Goal: Transaction & Acquisition: Purchase product/service

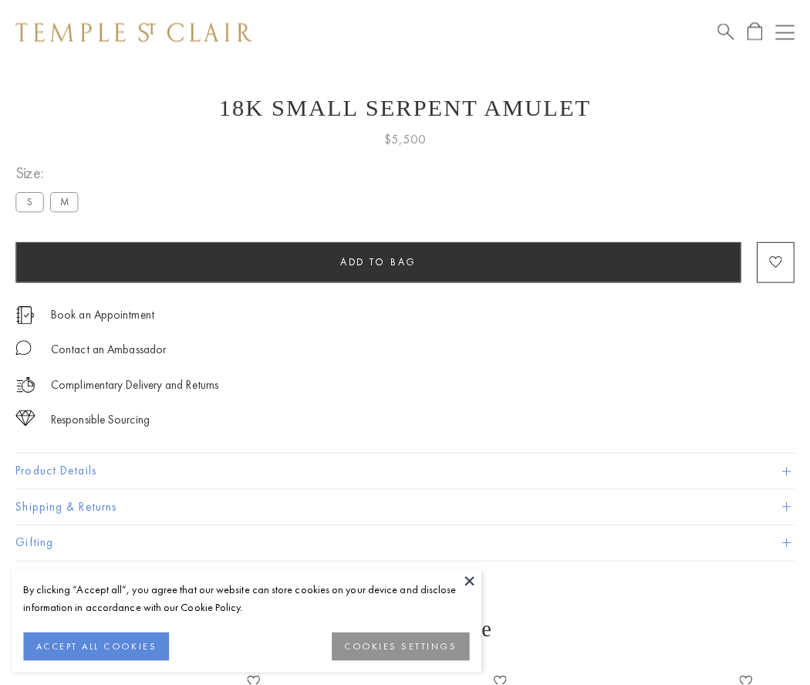
scroll to position [20, 0]
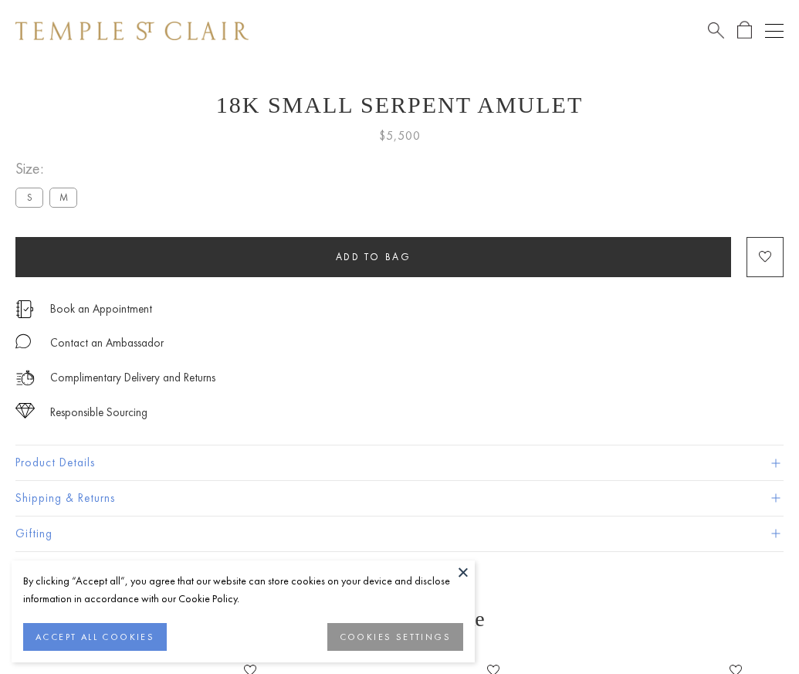
click at [373, 256] on span "Add to bag" at bounding box center [374, 256] width 76 height 13
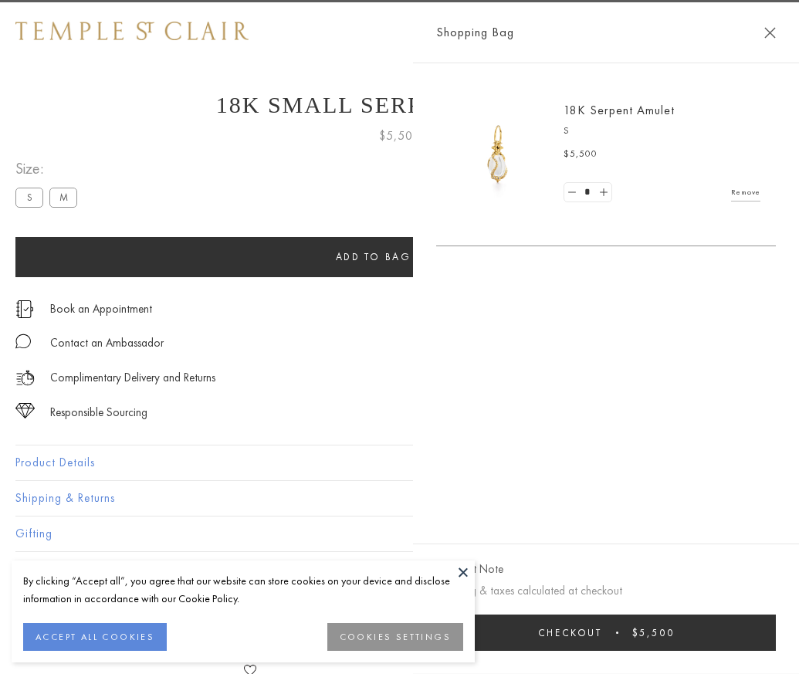
click at [776, 644] on button "Checkout $5,500" at bounding box center [606, 632] width 340 height 36
